Goal: Book appointment/travel/reservation

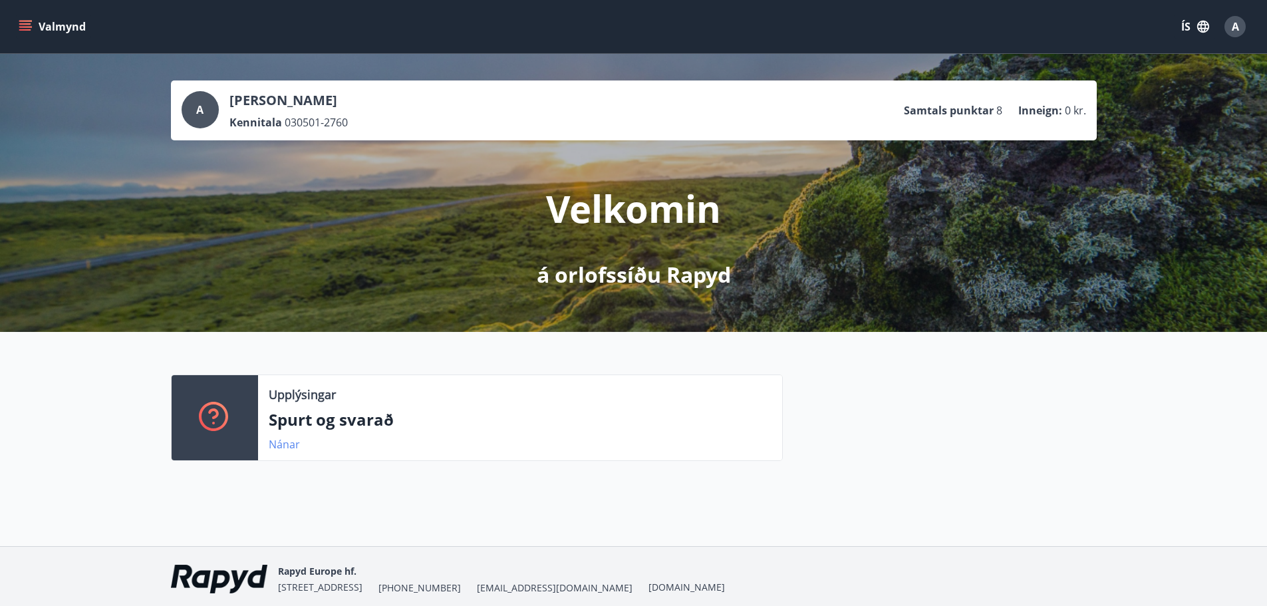
click at [288, 442] on link "Nánar" at bounding box center [284, 444] width 31 height 15
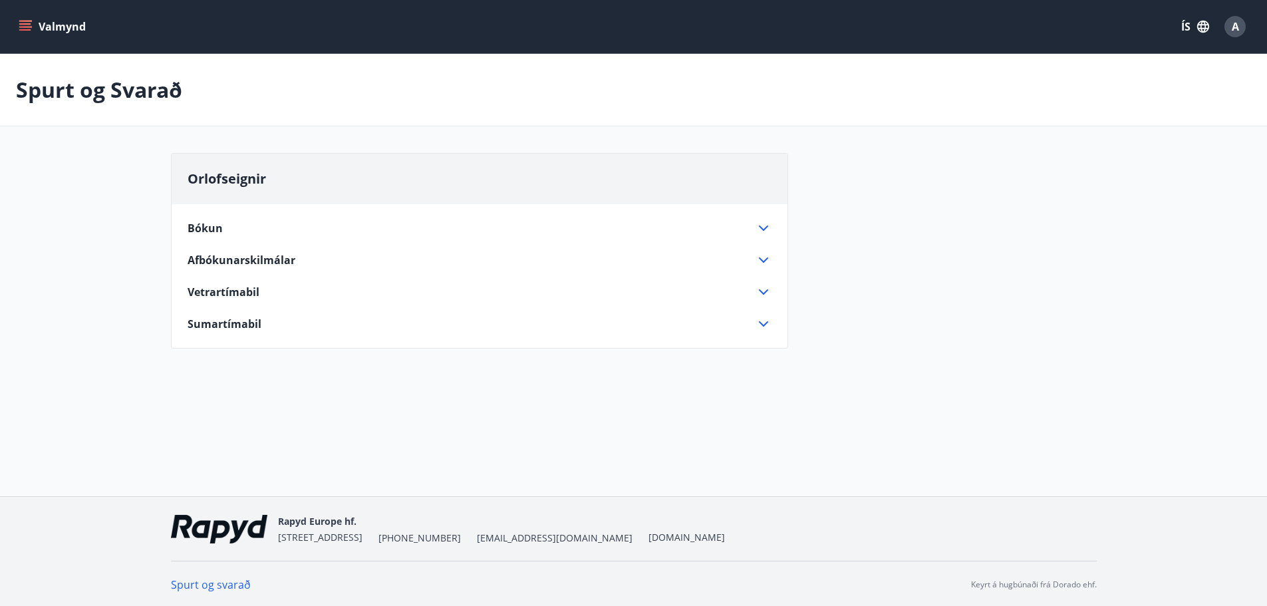
click at [31, 31] on icon "menu" at bounding box center [25, 26] width 13 height 13
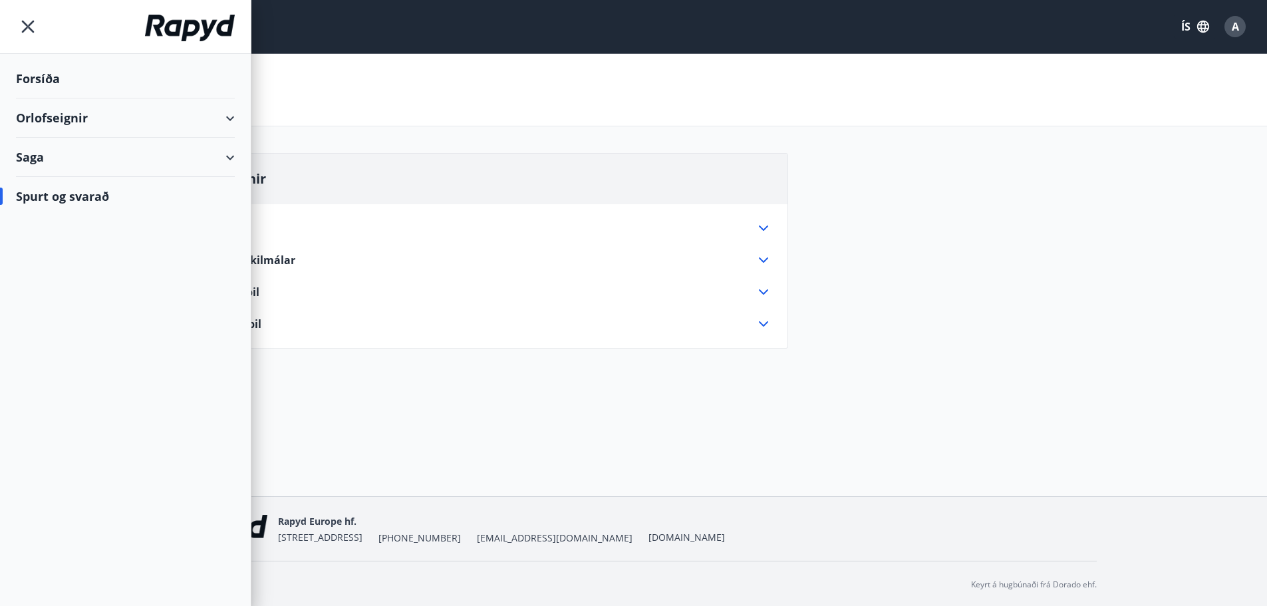
click at [72, 117] on div "Orlofseignir" at bounding box center [125, 117] width 219 height 39
click at [81, 149] on div "Framboð" at bounding box center [126, 152] width 198 height 28
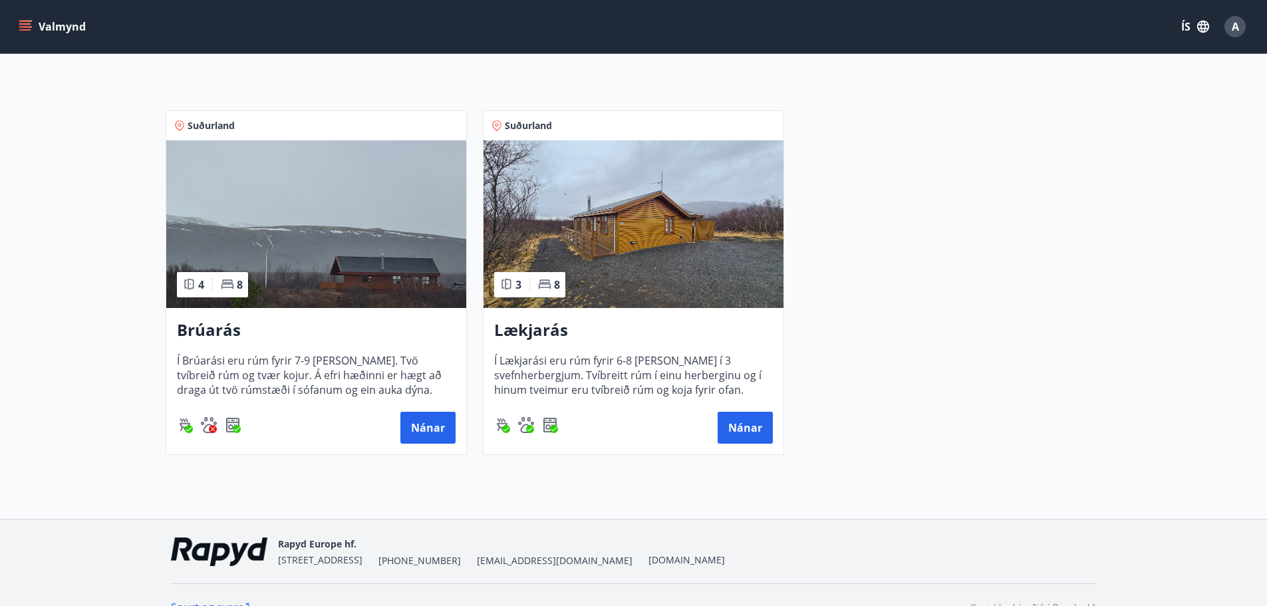
scroll to position [200, 0]
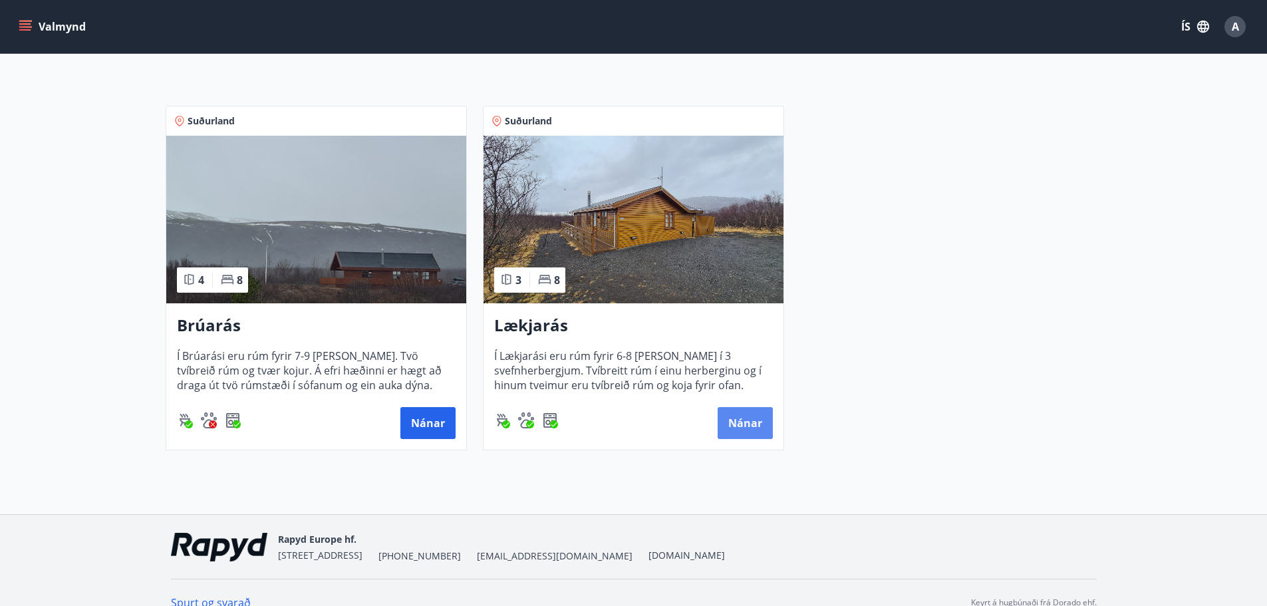
click at [736, 424] on button "Nánar" at bounding box center [745, 423] width 55 height 32
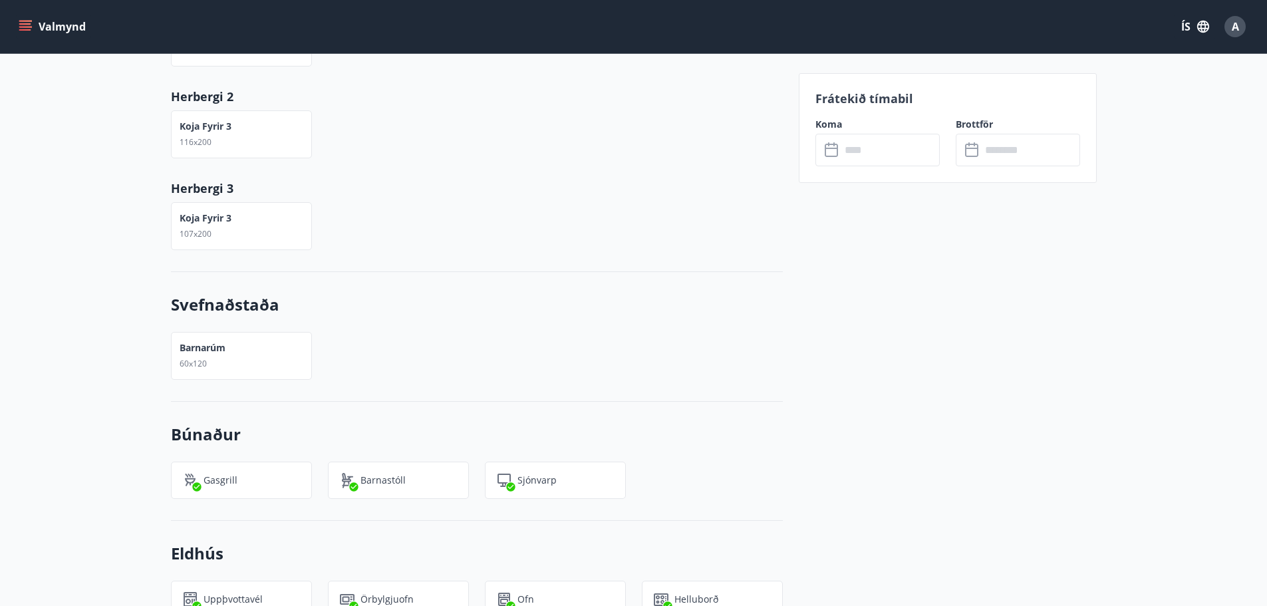
scroll to position [929, 0]
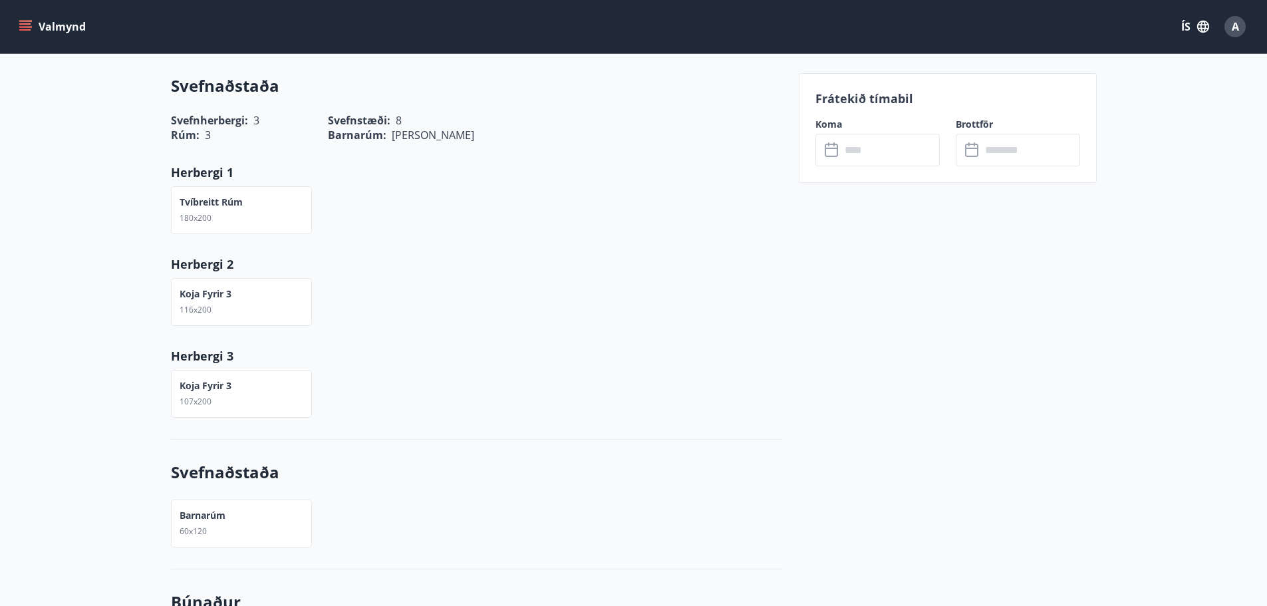
click at [835, 150] on icon at bounding box center [833, 150] width 16 height 16
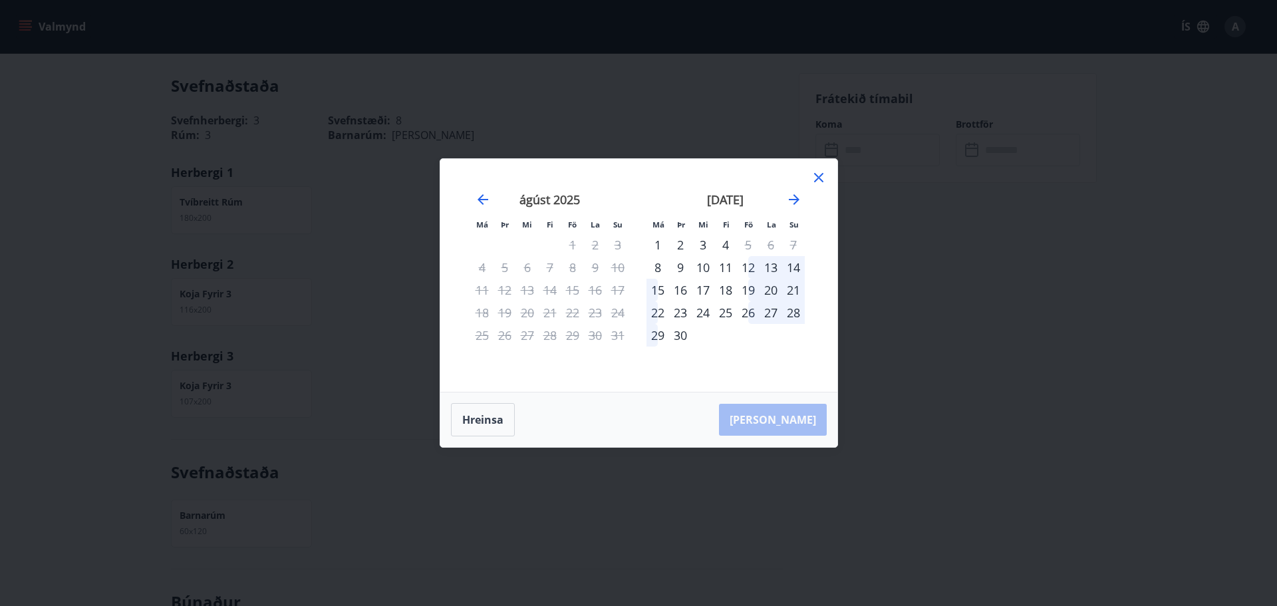
click at [748, 289] on div "19" at bounding box center [748, 290] width 23 height 23
click at [772, 291] on div "20" at bounding box center [771, 290] width 23 height 23
click at [752, 291] on div "19" at bounding box center [748, 290] width 23 height 23
click at [652, 291] on div "15" at bounding box center [658, 290] width 23 height 23
click at [783, 314] on div "28" at bounding box center [793, 312] width 23 height 23
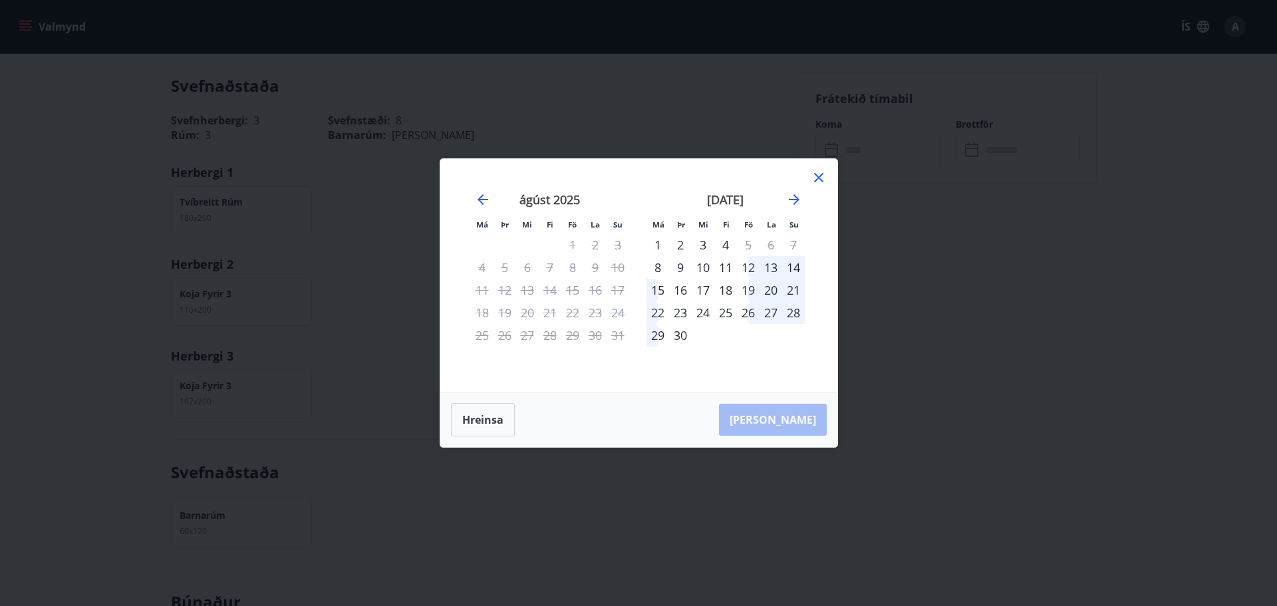
click at [766, 314] on div "27" at bounding box center [771, 312] width 23 height 23
click at [791, 195] on icon "Move forward to switch to the next month." at bounding box center [794, 200] width 16 height 16
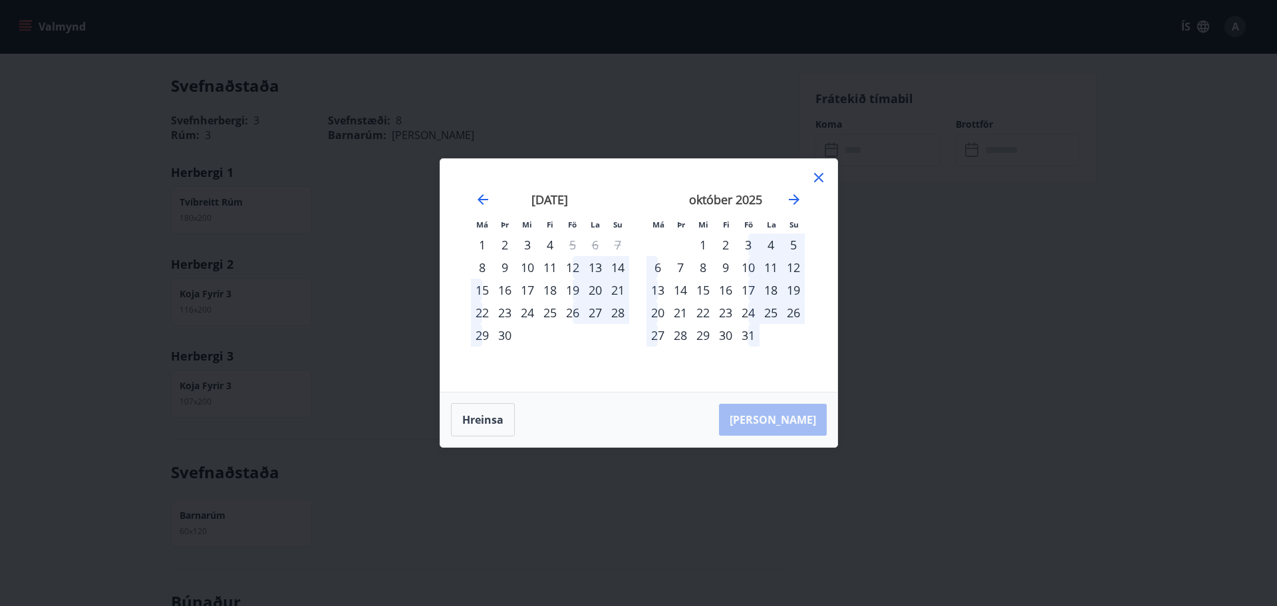
drag, startPoint x: 767, startPoint y: 265, endPoint x: 788, endPoint y: 284, distance: 28.7
click at [788, 284] on tbody "1 2 3 4 5 6 7 8 9 10 11 12 13 14 15 16 17 18 19 20 21 22 23 24 25 26 27 28 29 3…" at bounding box center [726, 290] width 158 height 113
click at [767, 243] on div "4" at bounding box center [771, 245] width 23 height 23
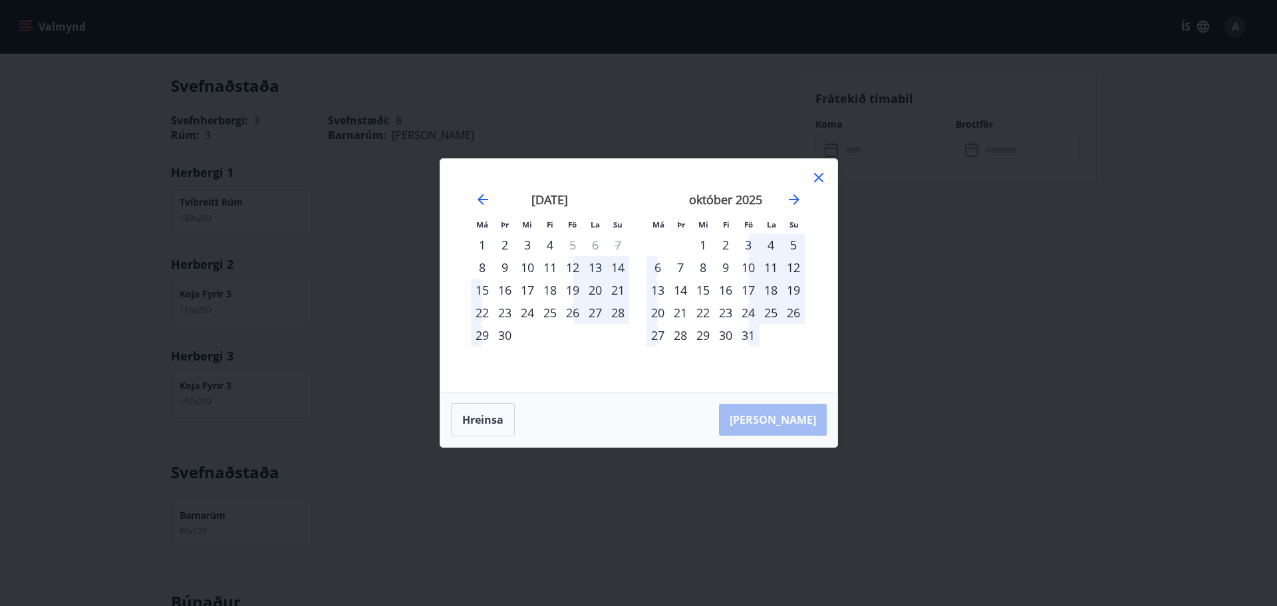
drag, startPoint x: 540, startPoint y: 196, endPoint x: 760, endPoint y: 181, distance: 221.4
click at [540, 196] on strong "[DATE]" at bounding box center [550, 200] width 37 height 16
click at [819, 181] on icon at bounding box center [819, 178] width 16 height 16
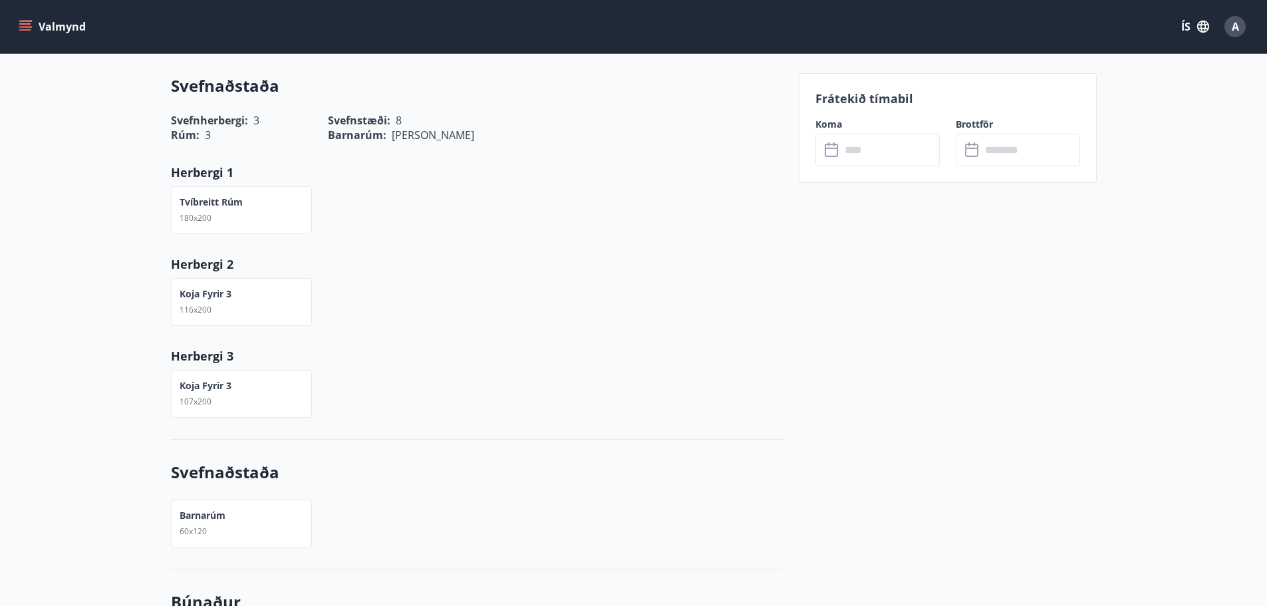
click at [828, 155] on icon at bounding box center [831, 150] width 13 height 13
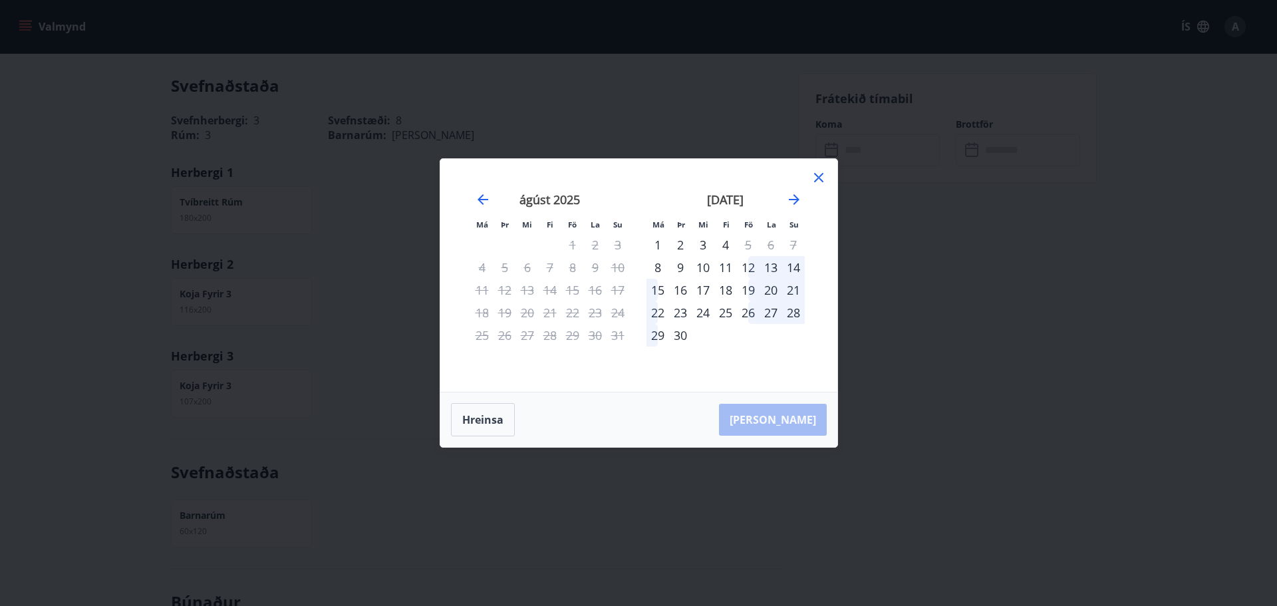
click at [776, 265] on div "13" at bounding box center [771, 267] width 23 height 23
click at [756, 268] on div "12" at bounding box center [748, 267] width 23 height 23
click at [776, 265] on div "13" at bounding box center [771, 267] width 23 height 23
click at [790, 202] on icon "Move forward to switch to the next month." at bounding box center [794, 200] width 16 height 16
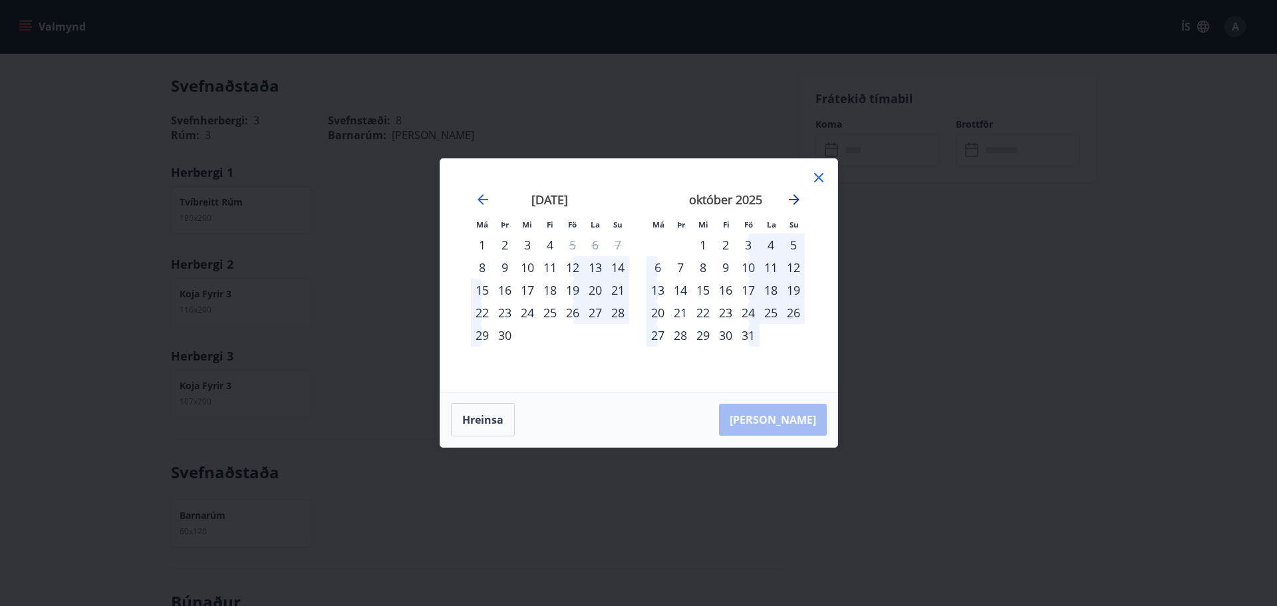
click at [794, 202] on icon "Move forward to switch to the next month." at bounding box center [794, 200] width 16 height 16
click at [796, 201] on icon "Move forward to switch to the next month." at bounding box center [794, 200] width 16 height 16
click at [796, 201] on icon "Move forward to switch to the next month." at bounding box center [794, 199] width 11 height 11
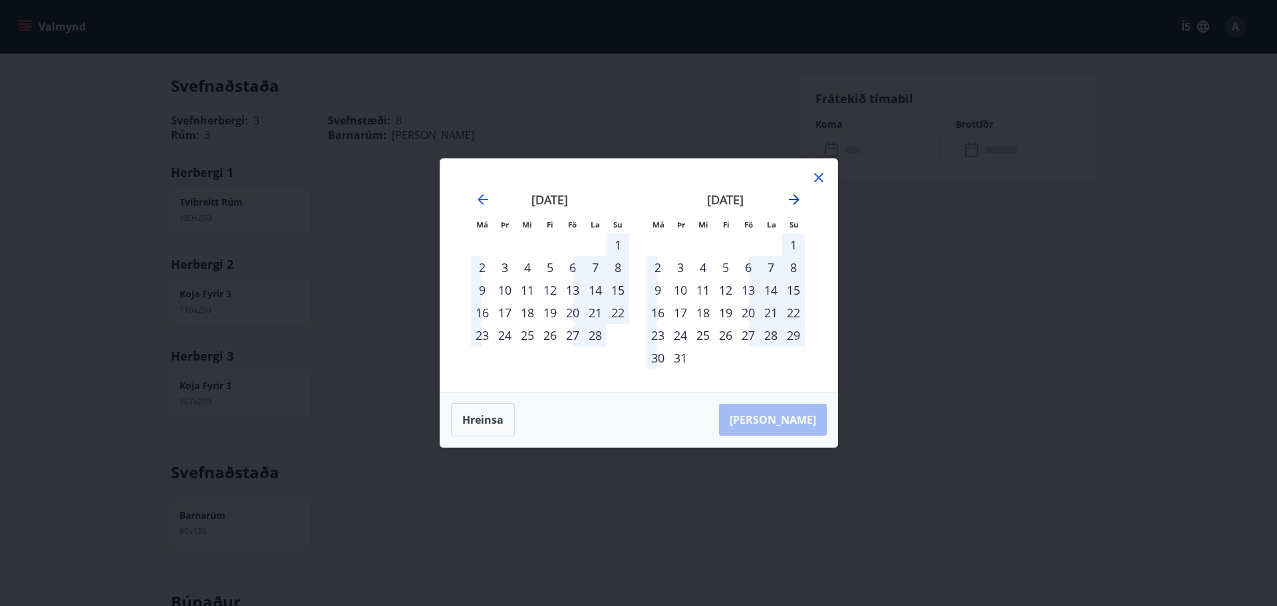
click at [796, 201] on icon "Move forward to switch to the next month." at bounding box center [794, 199] width 11 height 11
click at [802, 198] on icon "Move forward to switch to the next month." at bounding box center [794, 200] width 16 height 16
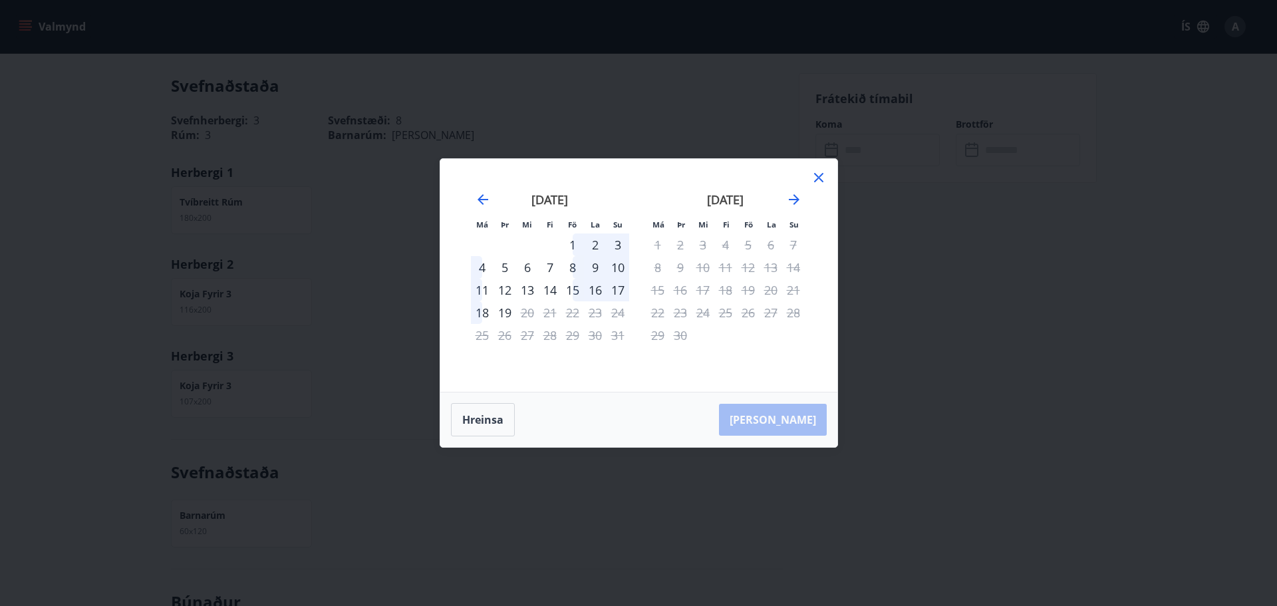
click at [824, 179] on icon at bounding box center [819, 178] width 16 height 16
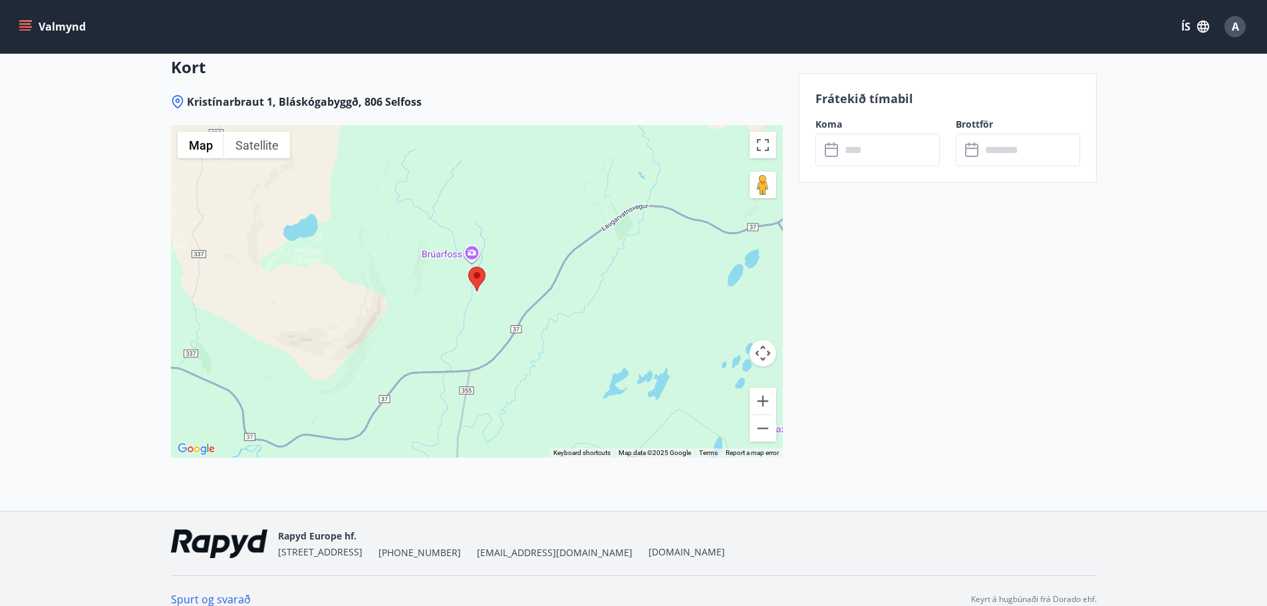
scroll to position [2060, 0]
